Goal: Navigation & Orientation: Go to known website

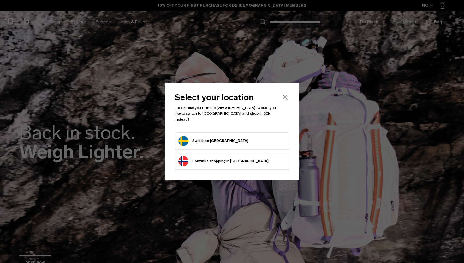
click at [253, 136] on form "Switch to [GEOGRAPHIC_DATA]" at bounding box center [231, 141] width 107 height 10
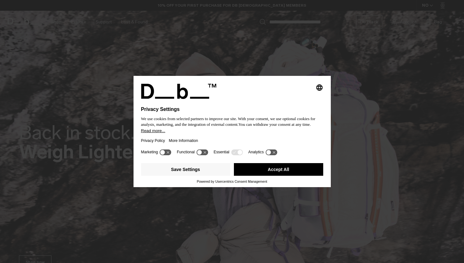
click at [249, 166] on button "Accept All" at bounding box center [278, 169] width 89 height 13
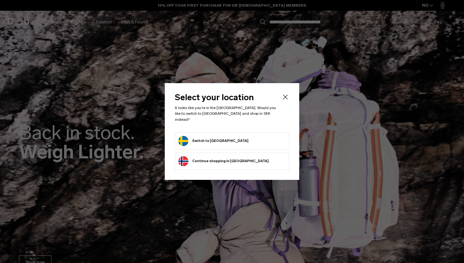
click at [211, 137] on button "Switch to Sweden" at bounding box center [213, 141] width 70 height 10
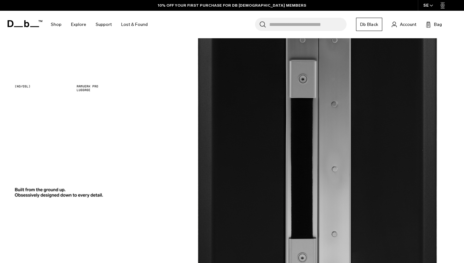
scroll to position [1154, 0]
